Goal: Task Accomplishment & Management: Understand process/instructions

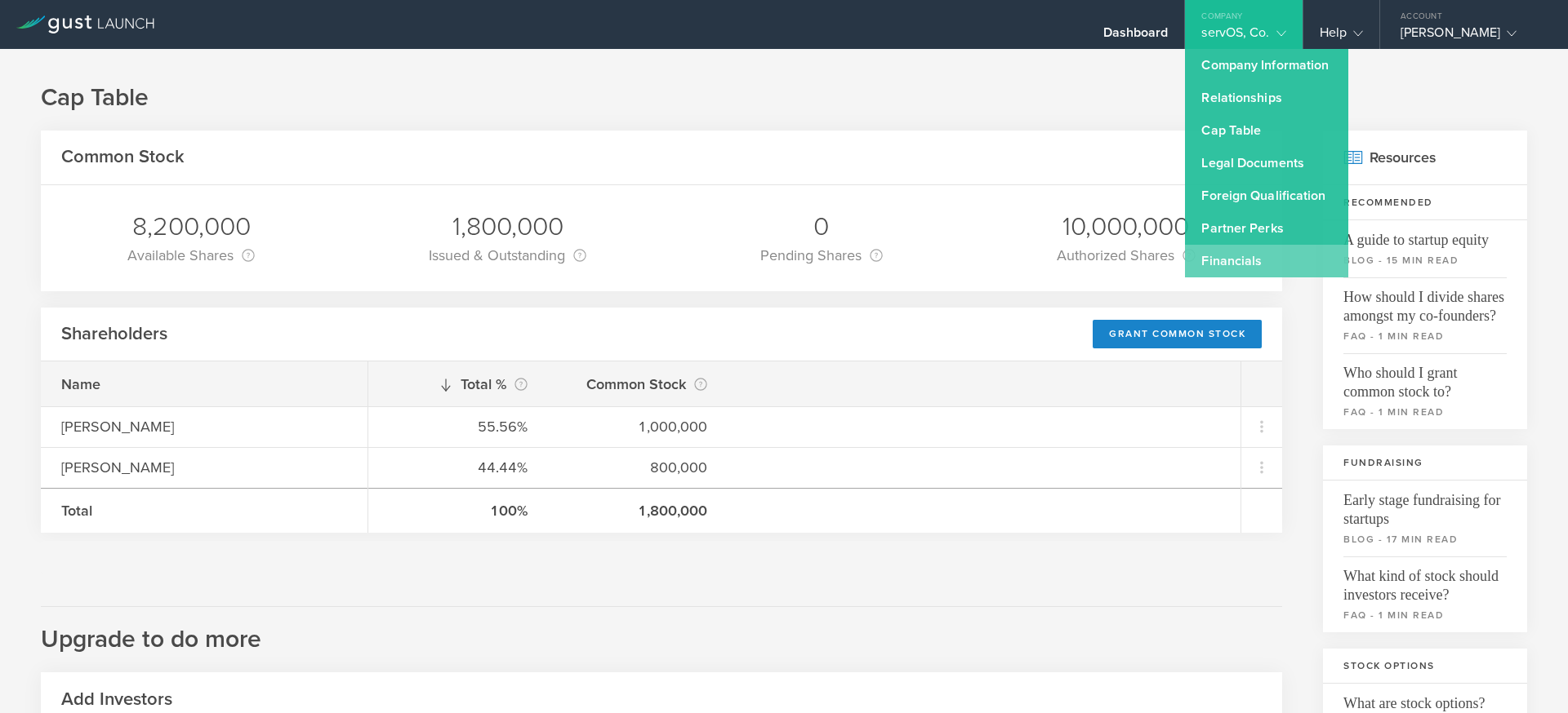
click at [1251, 265] on link "Financials" at bounding box center [1266, 261] width 163 height 33
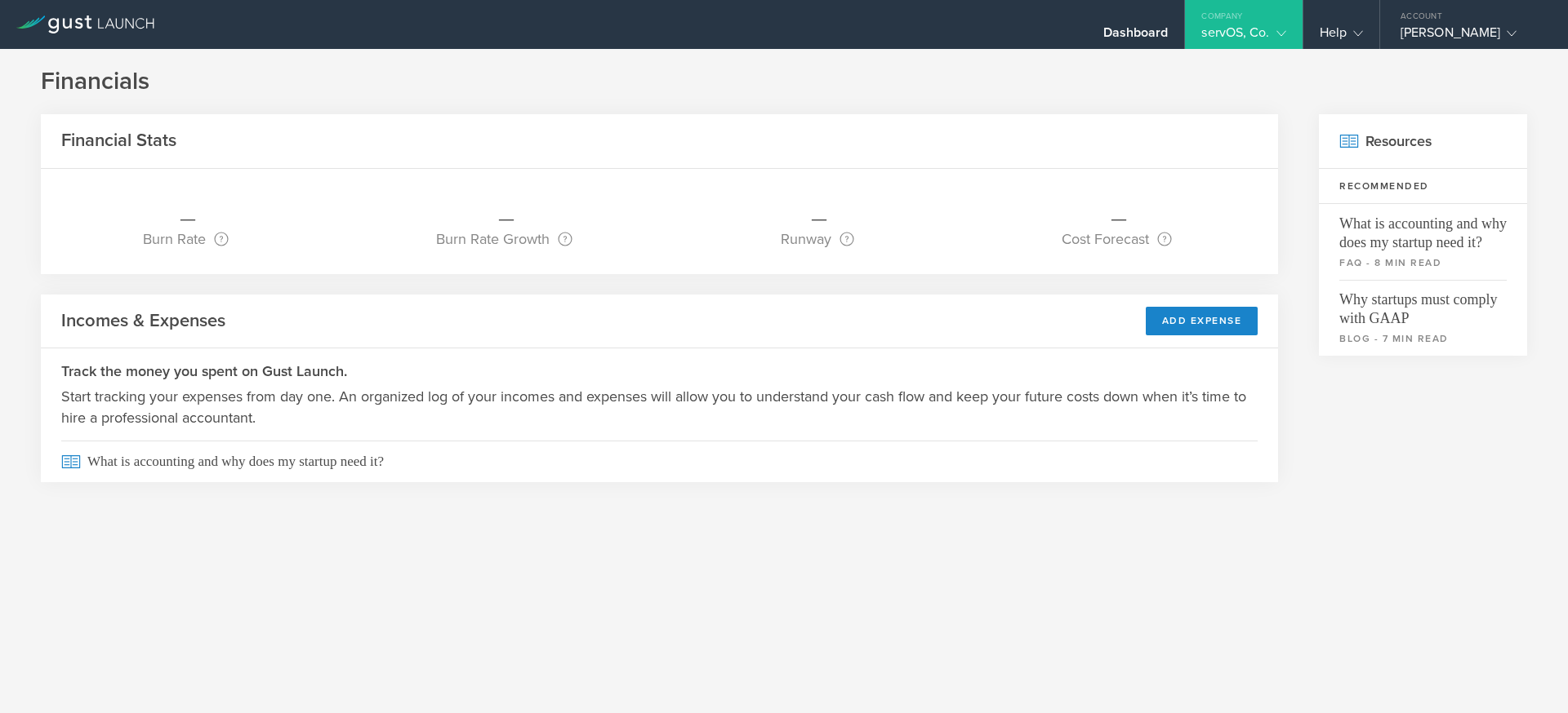
click at [1263, 22] on div "Company" at bounding box center [1243, 12] width 117 height 24
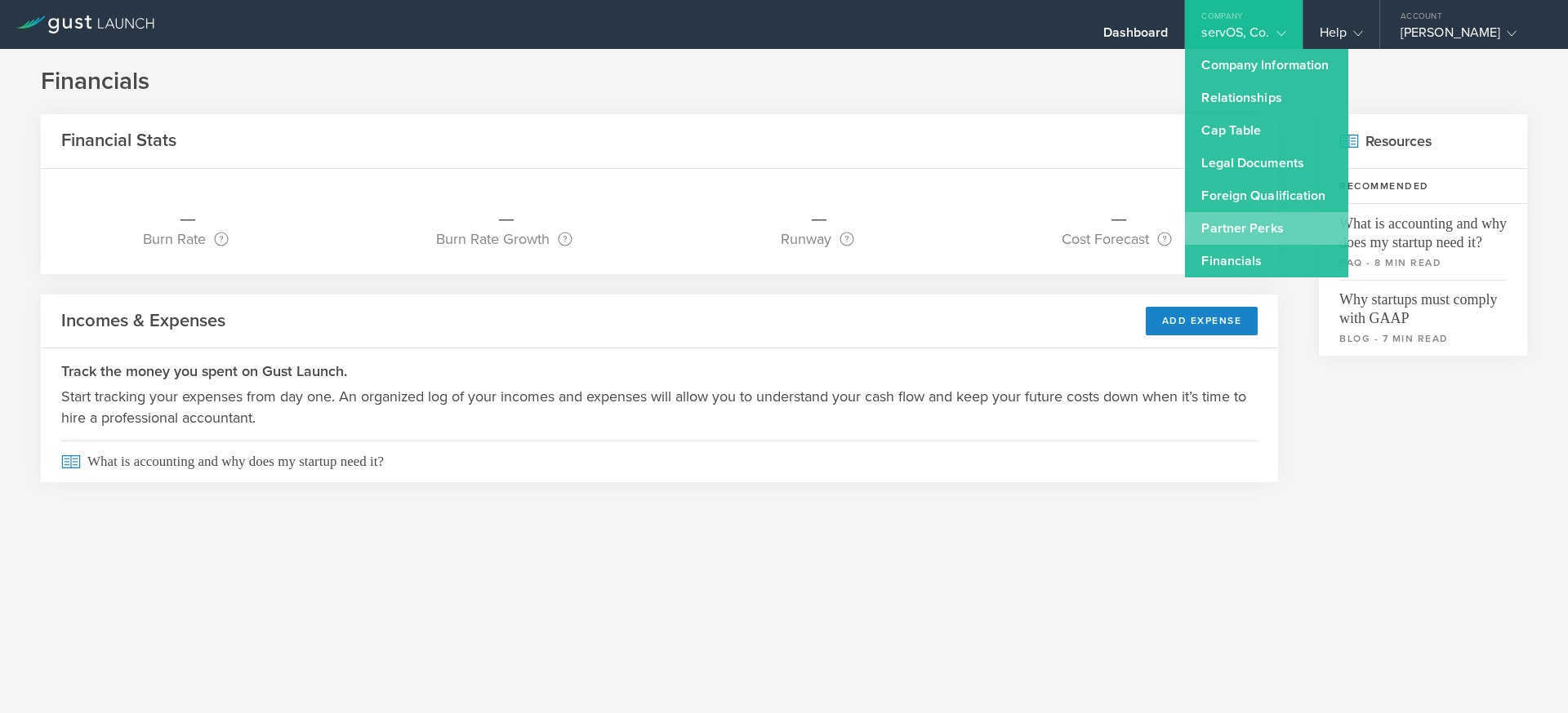
click at [1250, 225] on link "Partner Perks" at bounding box center [1266, 229] width 163 height 33
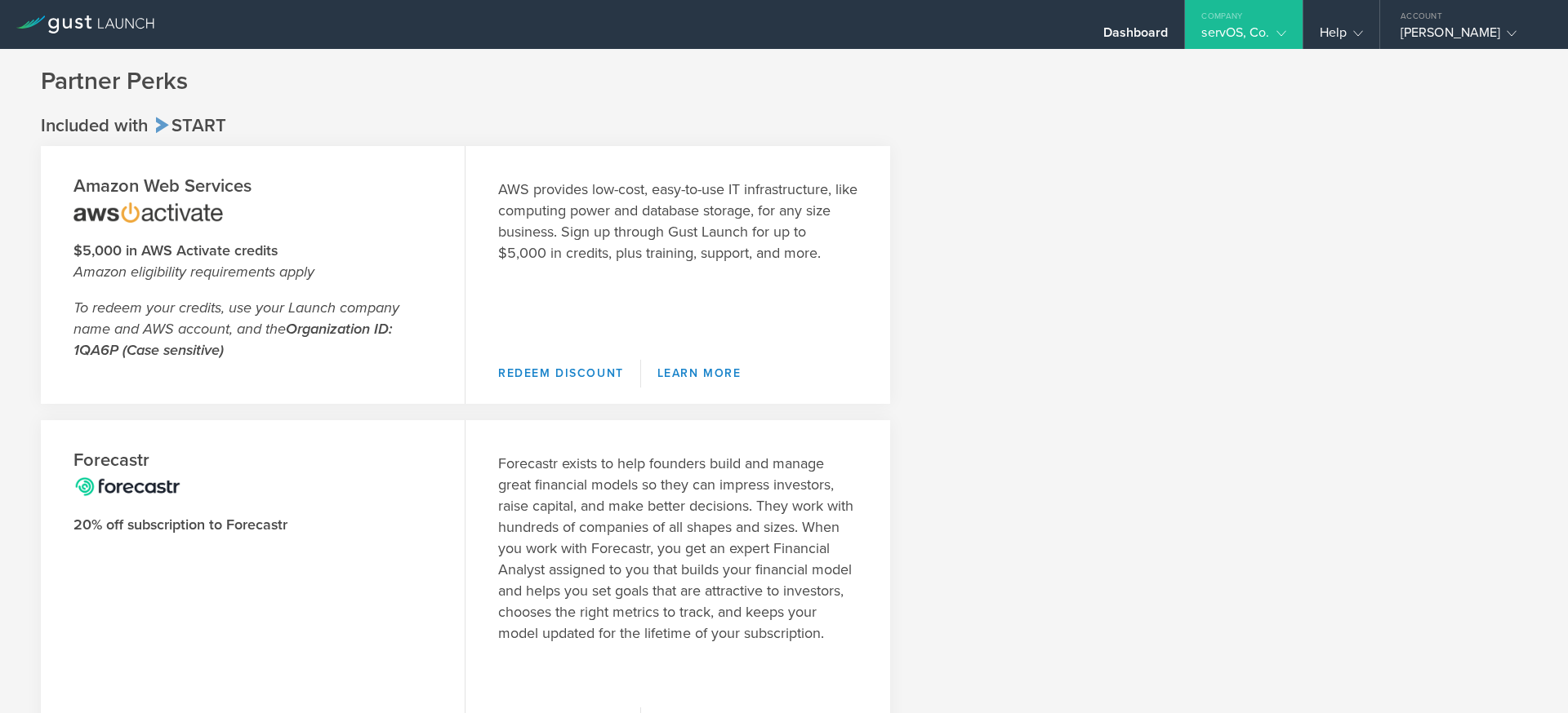
click at [128, 28] on icon at bounding box center [85, 24] width 138 height 18
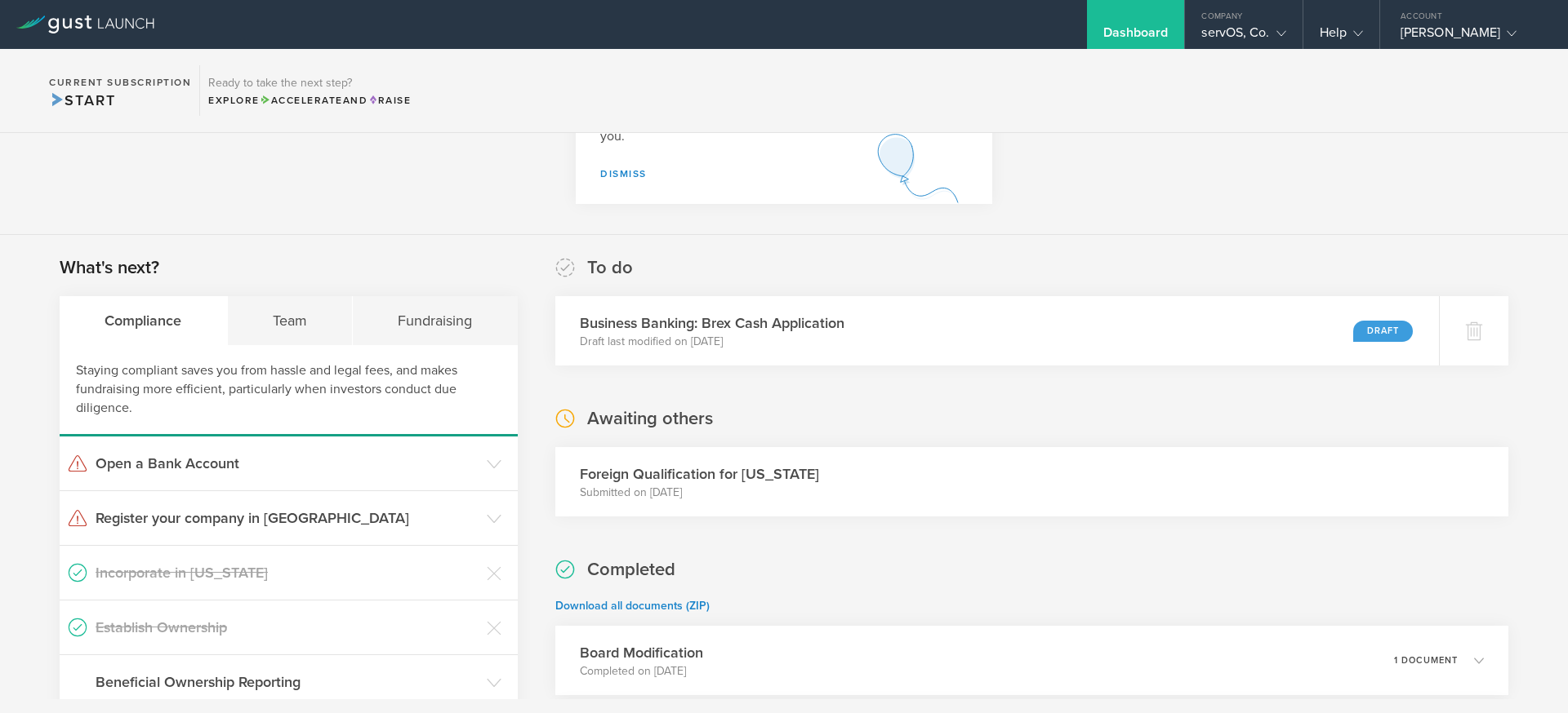
scroll to position [234, 0]
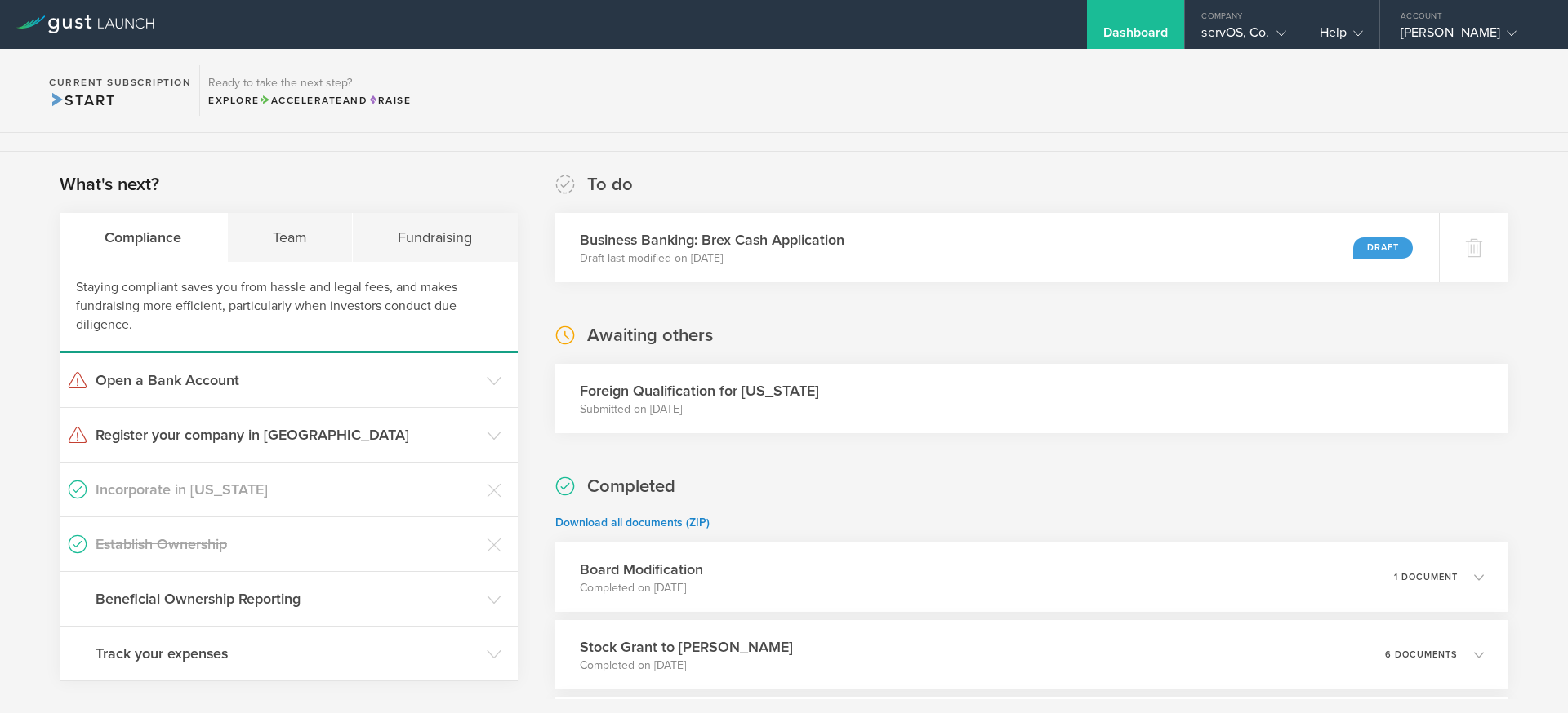
click at [677, 392] on h3 "Foreign Qualification for [US_STATE]" at bounding box center [699, 391] width 239 height 21
click at [474, 436] on h3 "Register your company in [GEOGRAPHIC_DATA]" at bounding box center [286, 435] width 383 height 21
